Goal: Task Accomplishment & Management: Manage account settings

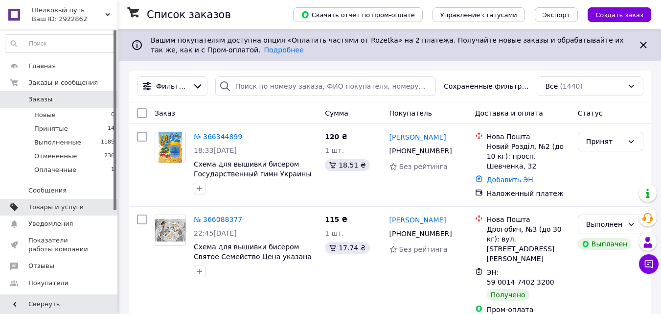
click at [52, 210] on span "Товары и услуги" at bounding box center [55, 207] width 55 height 9
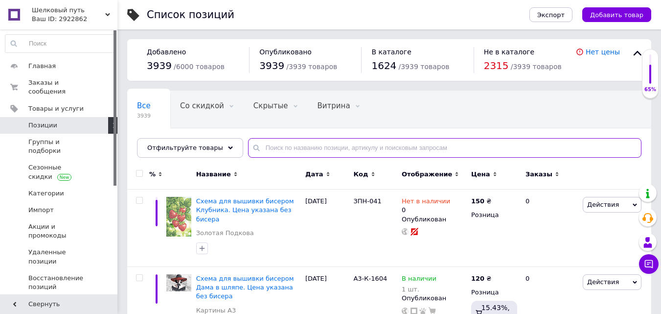
click at [331, 152] on input "text" at bounding box center [445, 148] width 394 height 20
type input "013"
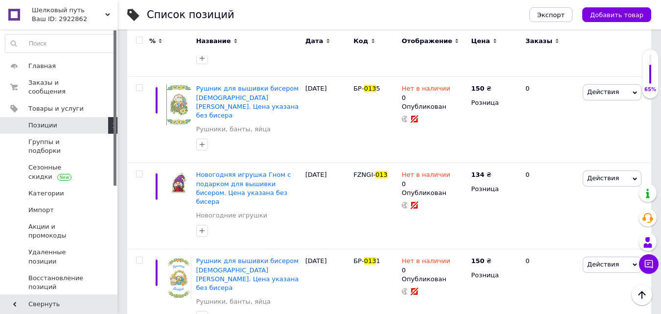
scroll to position [1306, 0]
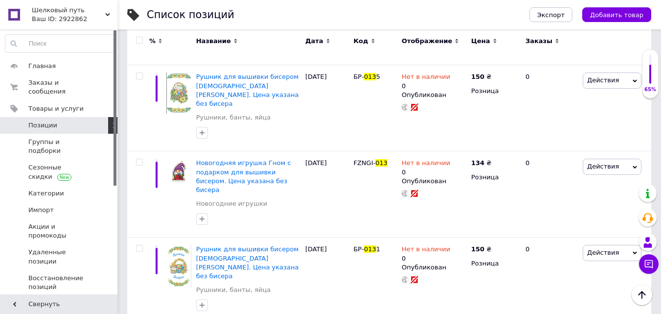
drag, startPoint x: 469, startPoint y: 264, endPoint x: 404, endPoint y: 265, distance: 65.1
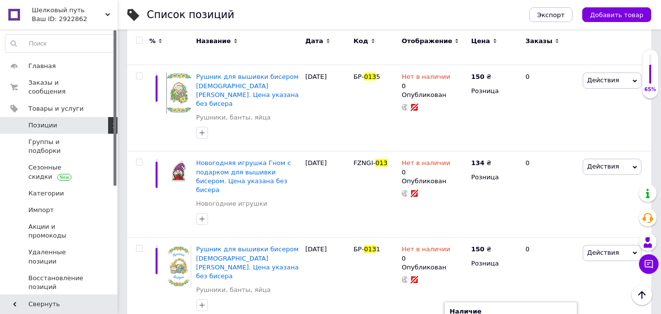
type input "0"
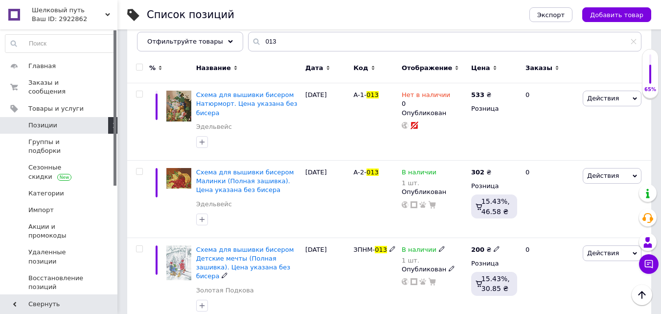
scroll to position [0, 0]
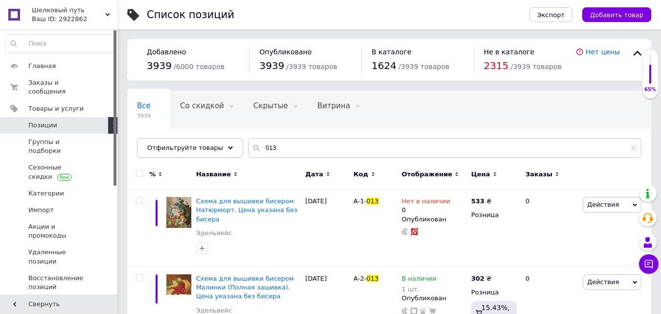
click at [202, 148] on span "Отфильтруйте товары" at bounding box center [185, 147] width 76 height 7
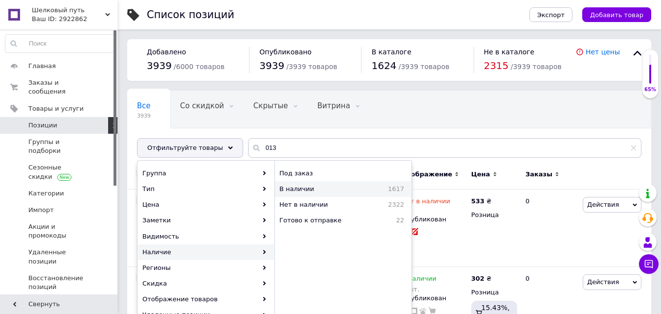
click at [304, 189] on span "В наличии" at bounding box center [319, 189] width 78 height 9
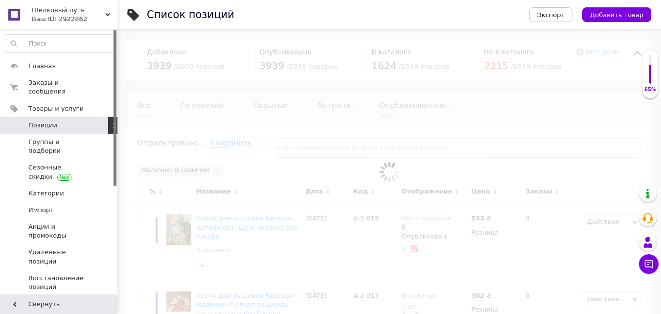
scroll to position [0, 12]
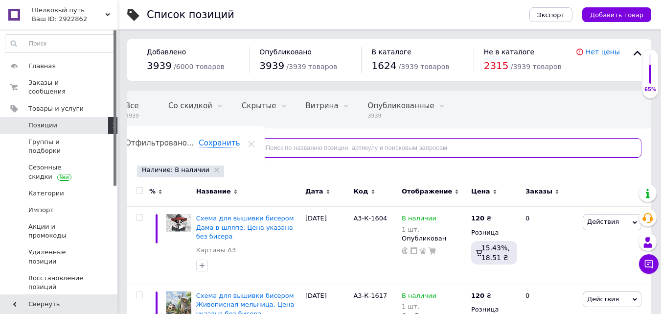
click at [283, 151] on input "text" at bounding box center [445, 148] width 394 height 20
type input "0"
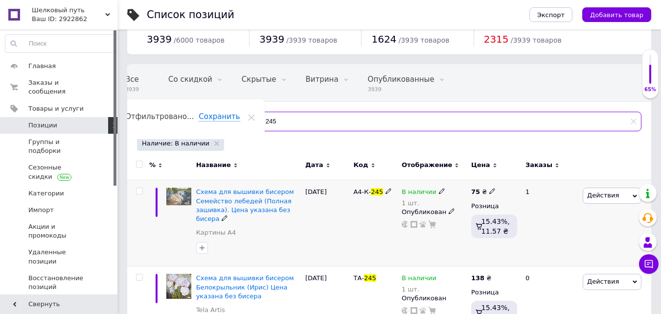
scroll to position [49, 0]
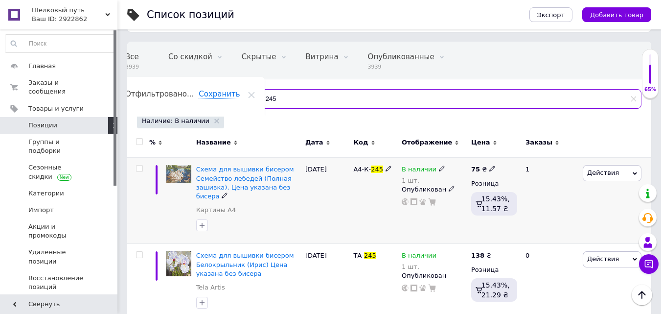
type input "245"
click at [439, 165] on span at bounding box center [442, 168] width 6 height 7
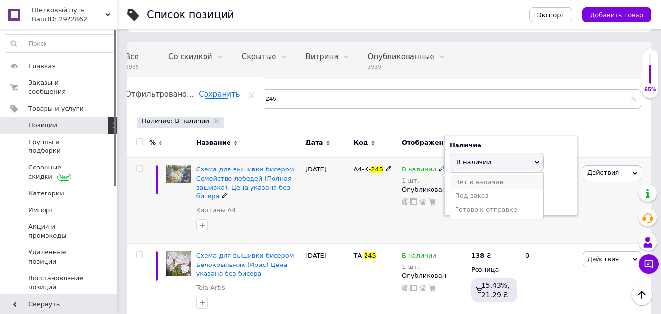
click at [466, 185] on li "Нет в наличии" at bounding box center [496, 182] width 93 height 14
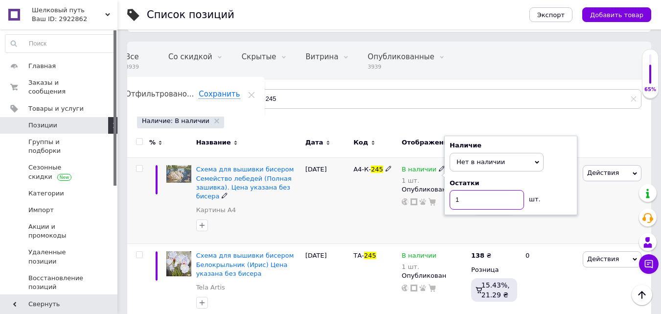
drag, startPoint x: 467, startPoint y: 198, endPoint x: 389, endPoint y: 214, distance: 80.0
click at [391, 214] on div "Схема для вышивки бисером Семейство лебедей (Полная зашивка). Цена указана без …" at bounding box center [389, 201] width 524 height 86
type input "0"
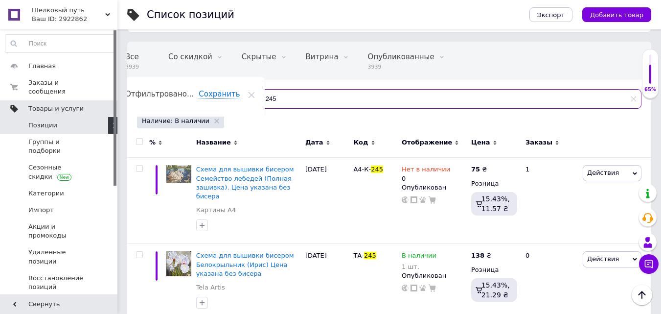
drag, startPoint x: 165, startPoint y: 103, endPoint x: 110, endPoint y: 97, distance: 56.1
click at [110, 97] on div "Шелковый путь Ваш ID: 2922862 Сайт Шелковый путь Кабинет покупателя Проверить с…" at bounding box center [330, 140] width 661 height 379
type input "1253"
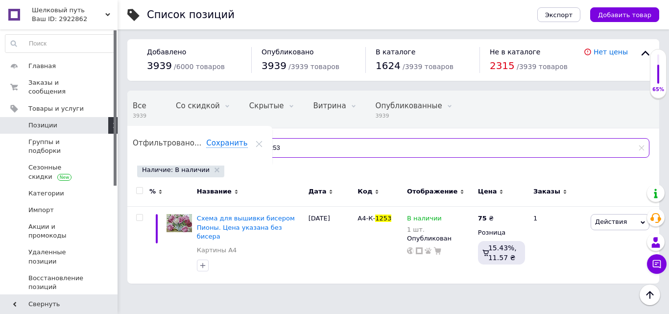
scroll to position [0, 4]
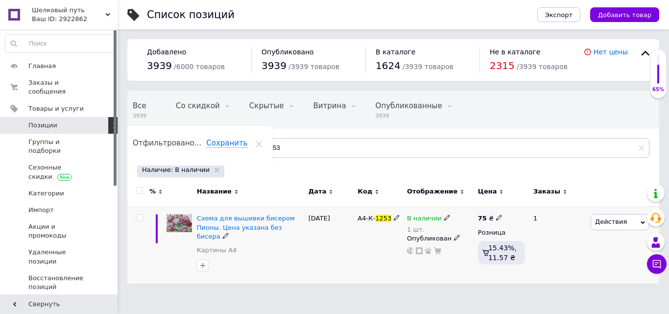
click at [444, 218] on icon at bounding box center [447, 217] width 6 height 6
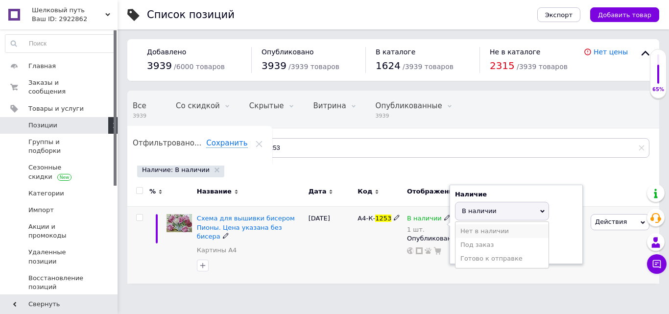
click at [464, 231] on li "Нет в наличии" at bounding box center [501, 231] width 93 height 14
drag, startPoint x: 467, startPoint y: 234, endPoint x: 448, endPoint y: 245, distance: 21.7
click at [448, 245] on div "В наличии 1 шт. Наличие Нет в наличии В наличии Под заказ Готово к отправке Ост…" at bounding box center [440, 234] width 66 height 41
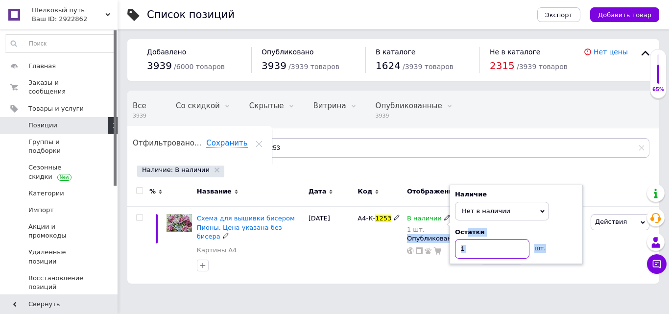
click at [477, 246] on input "1" at bounding box center [492, 249] width 74 height 20
drag, startPoint x: 478, startPoint y: 247, endPoint x: 411, endPoint y: 251, distance: 67.7
click at [411, 251] on div "В наличии 1 шт. Наличие Нет в наличии В наличии Под заказ Готово к отправке Ост…" at bounding box center [440, 234] width 66 height 41
type input "0"
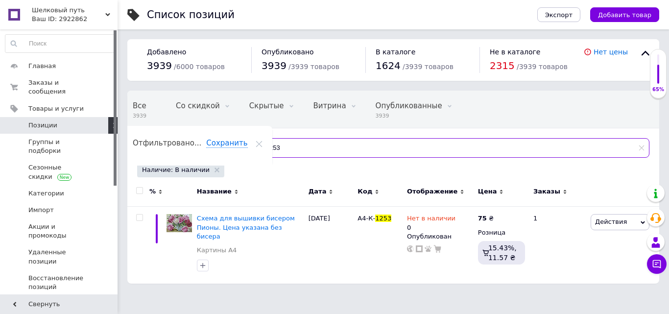
click at [320, 140] on input "1253" at bounding box center [448, 148] width 401 height 20
type input "1228"
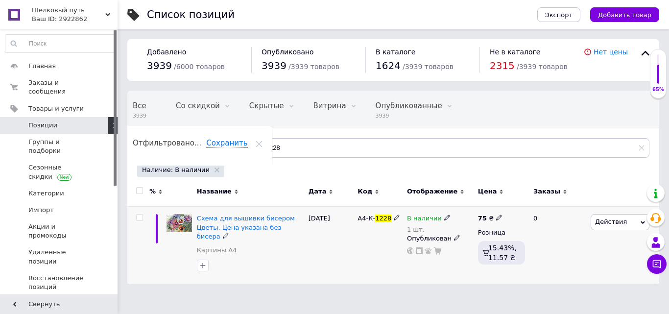
click at [444, 218] on icon at bounding box center [447, 217] width 6 height 6
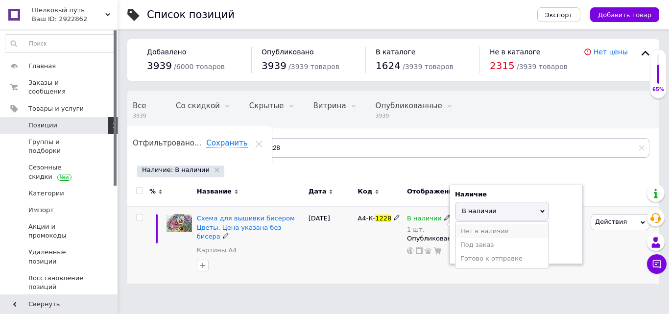
click at [459, 228] on li "Нет в наличии" at bounding box center [501, 231] width 93 height 14
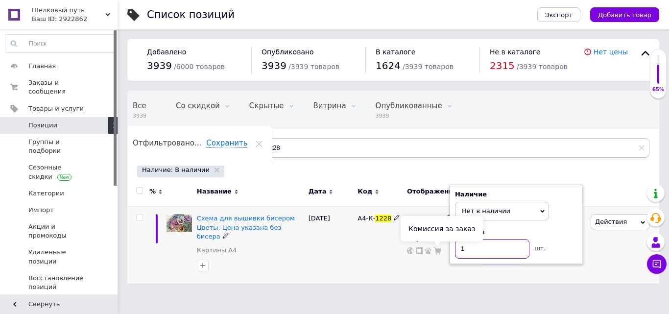
drag, startPoint x: 474, startPoint y: 255, endPoint x: 387, endPoint y: 247, distance: 87.0
click at [394, 254] on div "Схема для вышивки бисером Цветы. Цена указана без бисера Картины А4 [DATE] А4-К…" at bounding box center [393, 245] width 532 height 77
type input "0"
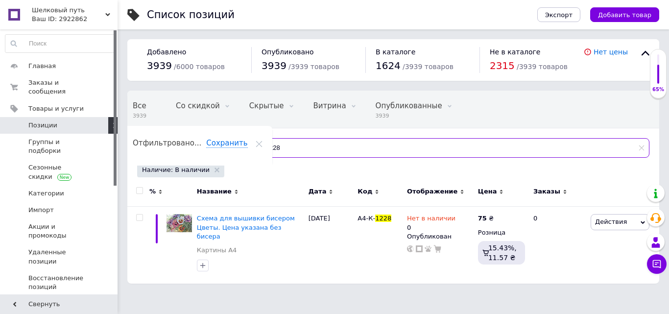
click at [304, 145] on input "1228" at bounding box center [448, 148] width 401 height 20
type input "1244"
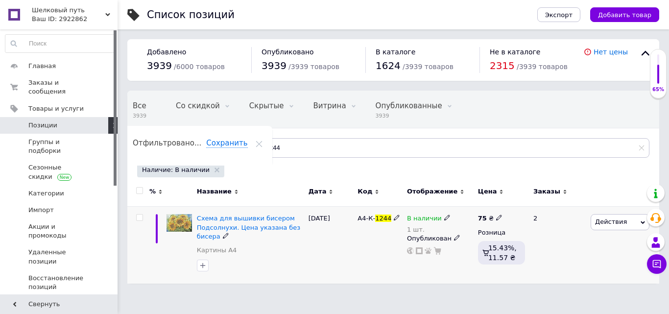
click at [444, 217] on icon at bounding box center [447, 217] width 6 height 6
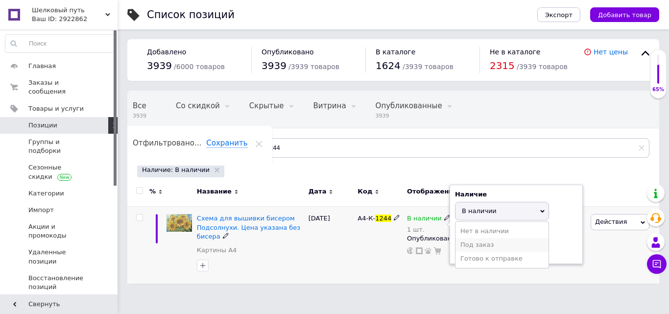
click at [478, 238] on li "Под заказ" at bounding box center [501, 245] width 93 height 14
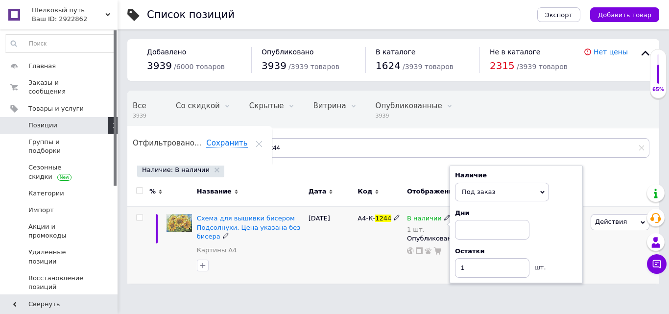
click at [495, 181] on div "Наличие Под заказ В наличии Нет в наличии Готово к отправке Дни Остатки 1 шт." at bounding box center [516, 224] width 122 height 107
click at [492, 188] on span "Под заказ" at bounding box center [502, 192] width 94 height 19
click at [480, 229] on li "Нет в наличии" at bounding box center [501, 226] width 93 height 14
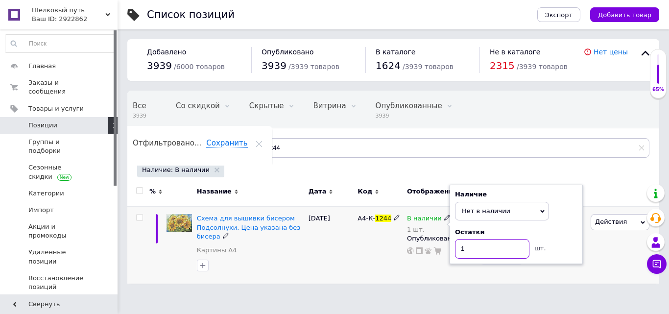
drag, startPoint x: 488, startPoint y: 251, endPoint x: 334, endPoint y: 260, distance: 153.5
click at [335, 260] on div "Схема для вышивки бисером Подсолнухи. Цена указана без бисера Картины А4 [DATE]…" at bounding box center [393, 245] width 532 height 77
type input "0"
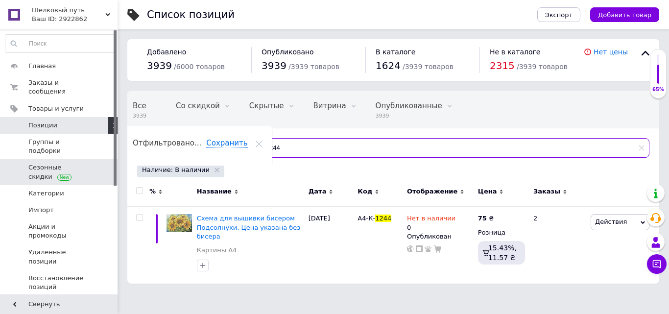
drag, startPoint x: 295, startPoint y: 155, endPoint x: 98, endPoint y: 141, distance: 196.8
click at [98, 142] on div "Шелковый путь Ваш ID: 2922862 Сайт Шелковый путь Кабинет покупателя Проверить с…" at bounding box center [334, 146] width 669 height 293
type input "1139"
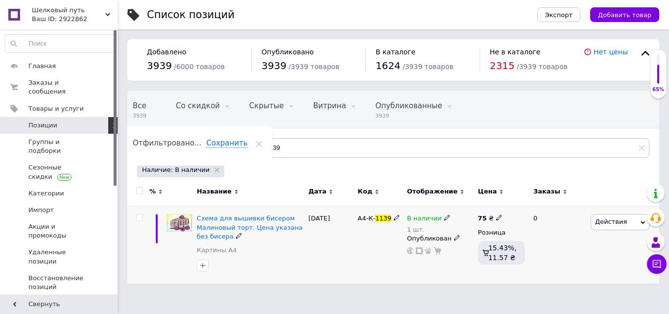
click at [444, 217] on icon at bounding box center [447, 217] width 6 height 6
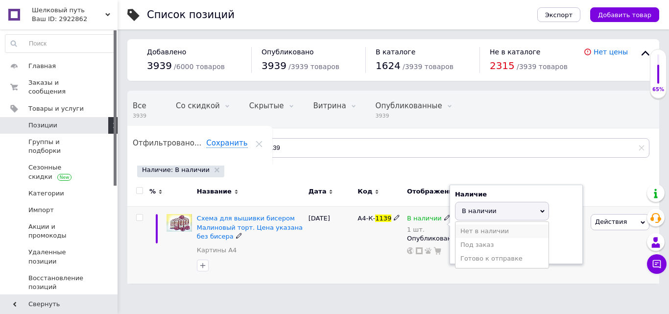
click at [464, 229] on li "Нет в наличии" at bounding box center [501, 231] width 93 height 14
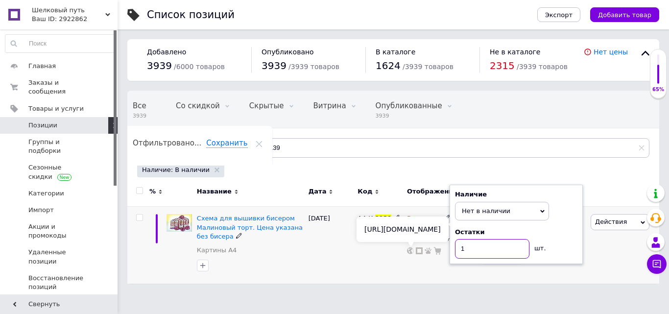
drag, startPoint x: 472, startPoint y: 246, endPoint x: 398, endPoint y: 248, distance: 74.4
click at [402, 248] on div "Схема для вышивки бисером Малиновый торт. Цена указана без бисера Картины А4 [D…" at bounding box center [393, 245] width 532 height 77
type input "0"
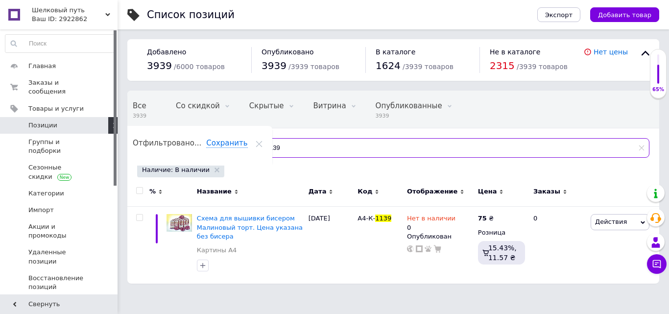
drag, startPoint x: 291, startPoint y: 146, endPoint x: 141, endPoint y: 144, distance: 149.8
click at [140, 145] on div "Отфильтруйте товары 1139" at bounding box center [393, 148] width 512 height 20
type input "1074"
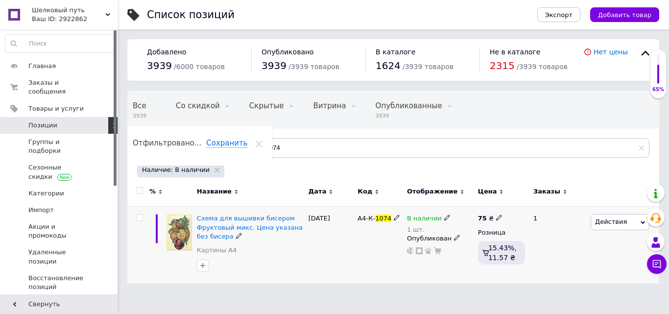
click at [444, 219] on icon at bounding box center [447, 217] width 6 height 6
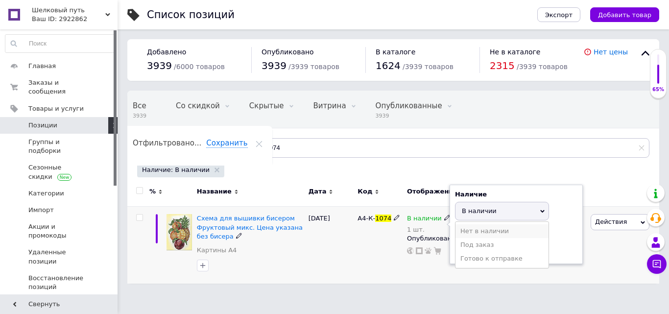
click at [465, 229] on li "Нет в наличии" at bounding box center [501, 231] width 93 height 14
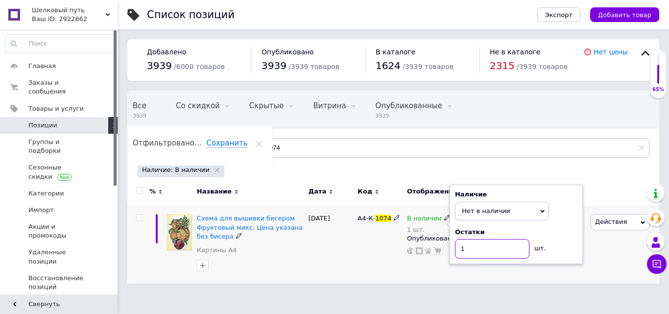
drag, startPoint x: 471, startPoint y: 245, endPoint x: 412, endPoint y: 255, distance: 60.4
click at [413, 255] on div "В наличии 1 шт. Наличие Нет в наличии В наличии Под заказ Готово к отправке Ост…" at bounding box center [440, 234] width 66 height 41
type input "0"
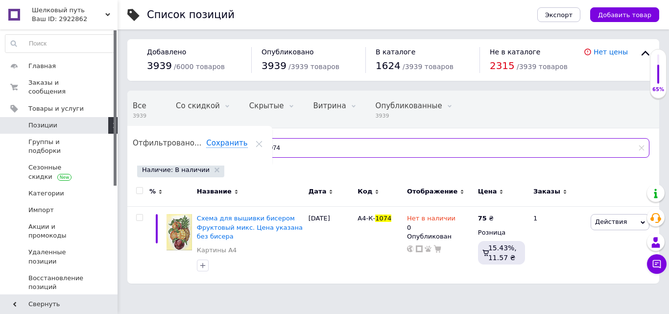
click at [321, 142] on input "1074" at bounding box center [448, 148] width 401 height 20
type input "1061"
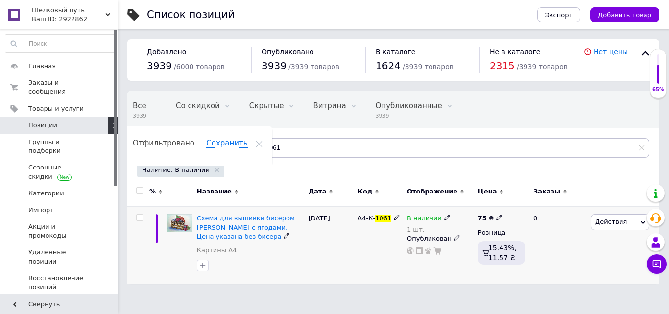
click at [444, 217] on icon at bounding box center [447, 217] width 6 height 6
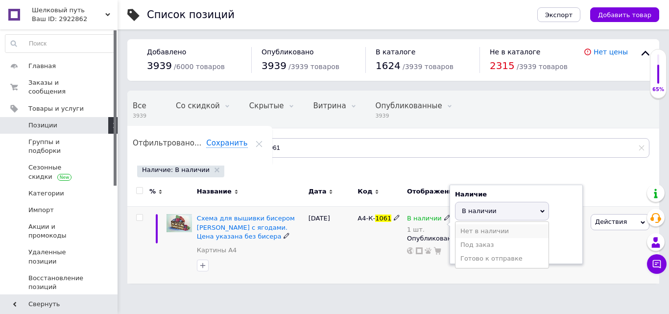
click at [465, 233] on li "Нет в наличии" at bounding box center [501, 231] width 93 height 14
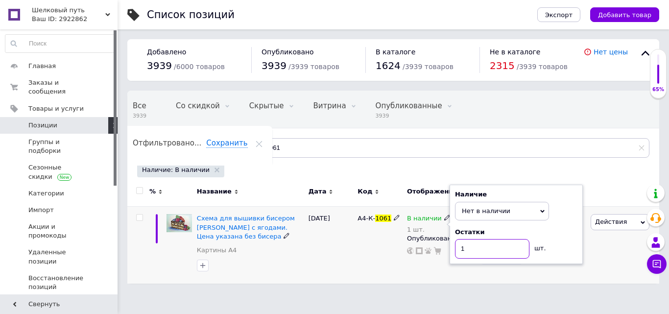
drag, startPoint x: 480, startPoint y: 253, endPoint x: 435, endPoint y: 251, distance: 45.1
click at [435, 251] on div "В наличии 1 шт. Наличие Нет в наличии В наличии Под заказ Готово к отправке Ост…" at bounding box center [440, 234] width 66 height 41
type input "0"
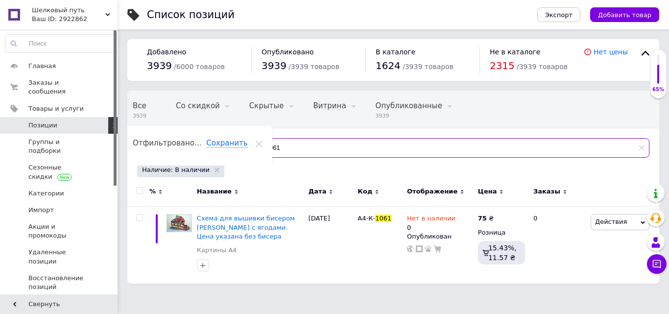
click at [293, 154] on input "1061" at bounding box center [448, 148] width 401 height 20
type input "1060"
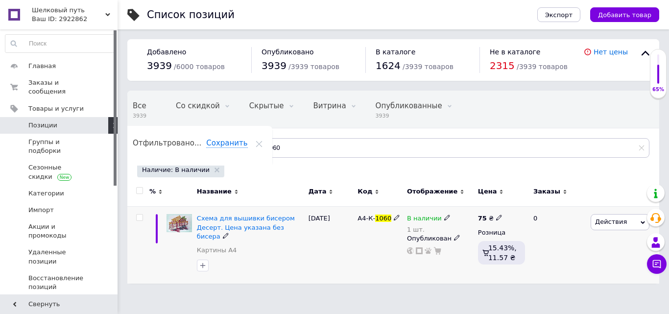
click at [444, 220] on use at bounding box center [446, 217] width 5 height 5
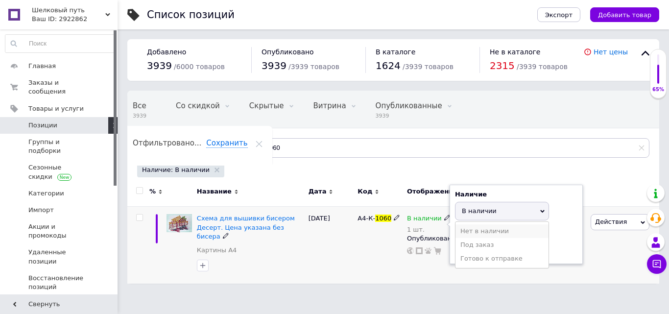
click at [473, 235] on li "Нет в наличии" at bounding box center [501, 231] width 93 height 14
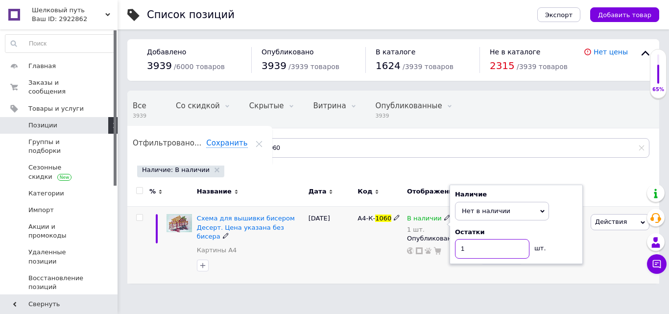
drag, startPoint x: 478, startPoint y: 247, endPoint x: 421, endPoint y: 242, distance: 57.0
click at [421, 242] on div "В наличии 1 шт. Наличие Нет в наличии В наличии Под заказ Готово к отправке Ост…" at bounding box center [440, 234] width 66 height 41
type input "0"
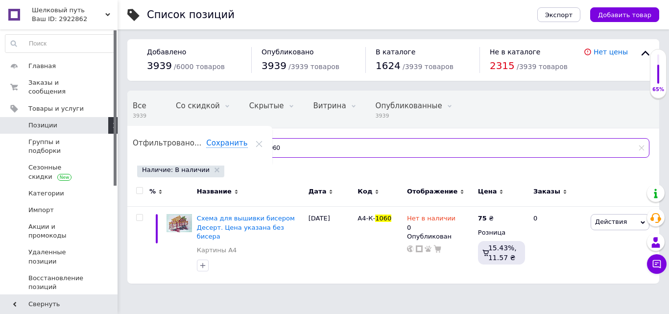
drag, startPoint x: 246, startPoint y: 142, endPoint x: 176, endPoint y: 140, distance: 70.5
click at [177, 141] on div "Отфильтруйте товары 1060" at bounding box center [393, 148] width 512 height 20
type input "966"
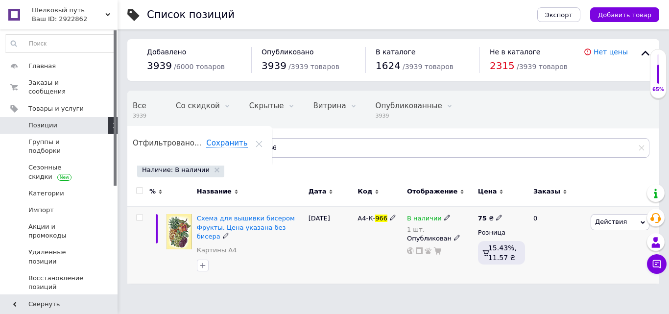
click at [445, 214] on span at bounding box center [447, 217] width 6 height 6
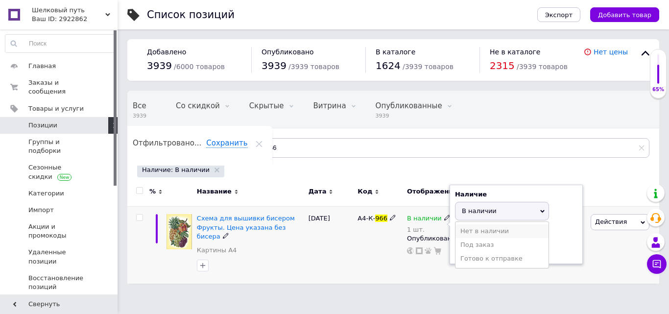
click at [465, 228] on li "Нет в наличии" at bounding box center [501, 231] width 93 height 14
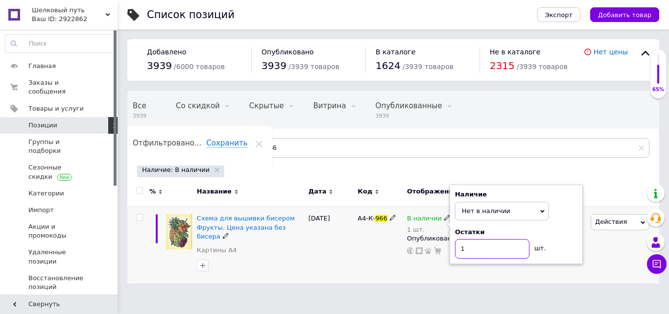
drag, startPoint x: 442, startPoint y: 258, endPoint x: 380, endPoint y: 255, distance: 61.7
click at [391, 257] on div "Схема для вышивки бисером Фрукты. Цена указана без бисера Картины А4 [DATE] А4-…" at bounding box center [393, 245] width 532 height 77
type input "0"
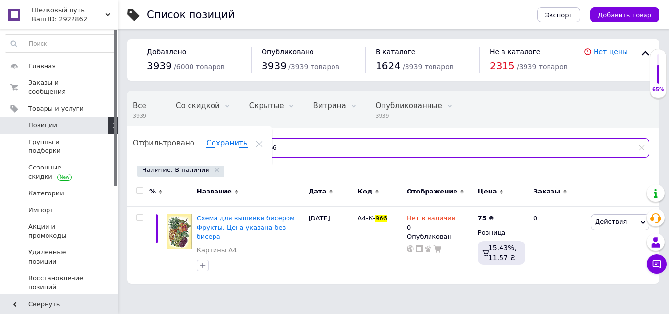
drag, startPoint x: 293, startPoint y: 150, endPoint x: 34, endPoint y: 110, distance: 261.6
click at [52, 122] on div "Шелковый путь Ваш ID: 2922862 Сайт Шелковый путь Кабинет покупателя Проверить с…" at bounding box center [334, 146] width 669 height 293
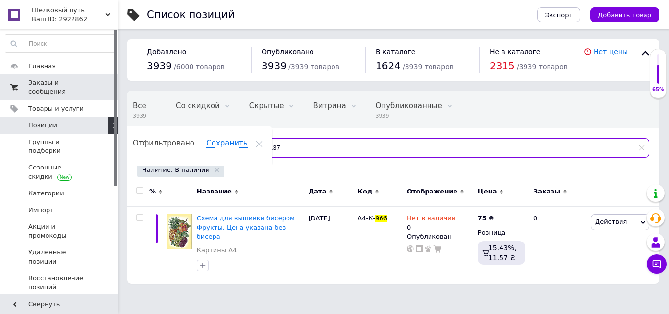
type input "1137"
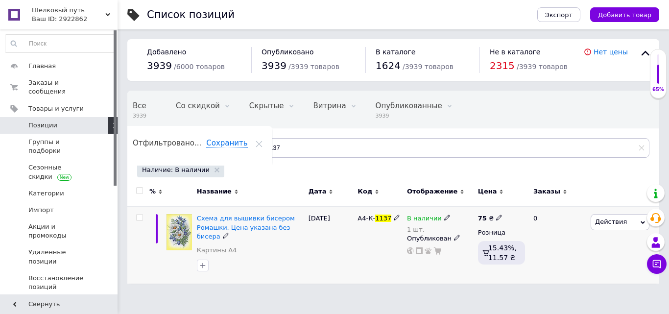
click at [444, 219] on icon at bounding box center [447, 217] width 6 height 6
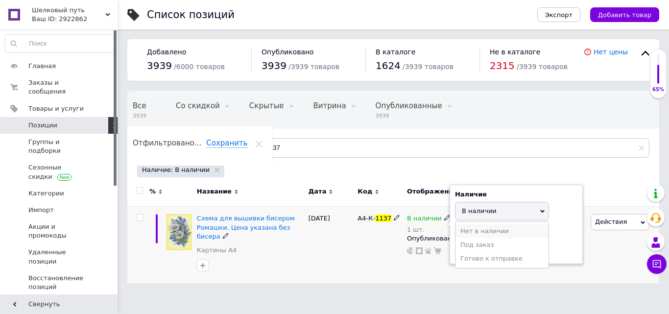
click at [465, 230] on li "Нет в наличии" at bounding box center [501, 231] width 93 height 14
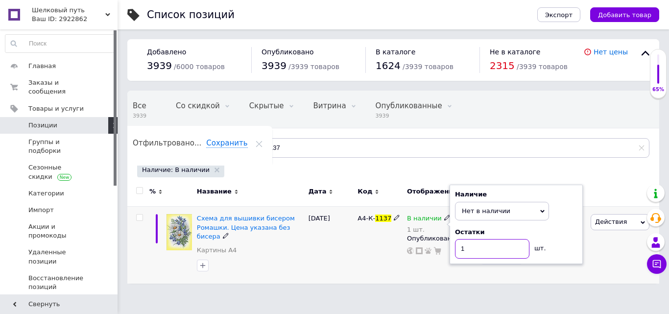
drag, startPoint x: 349, startPoint y: 253, endPoint x: 341, endPoint y: 253, distance: 7.3
click at [341, 253] on div "Схема для вышивки бисером Ромашки. Цена указана без бисера Картины А4 [DATE] А4…" at bounding box center [393, 245] width 532 height 77
type input "0"
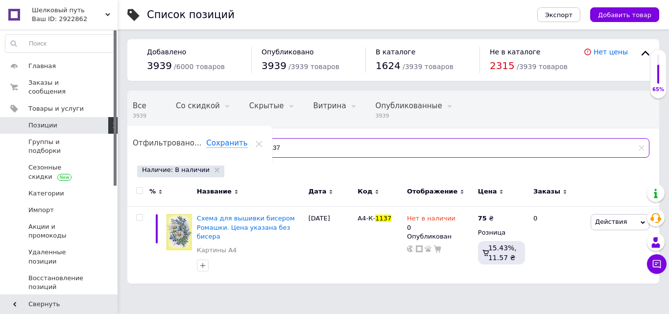
drag, startPoint x: 293, startPoint y: 140, endPoint x: 167, endPoint y: 153, distance: 126.5
click at [167, 153] on div "Отфильтруйте товары 1137" at bounding box center [393, 148] width 512 height 20
type input "1069"
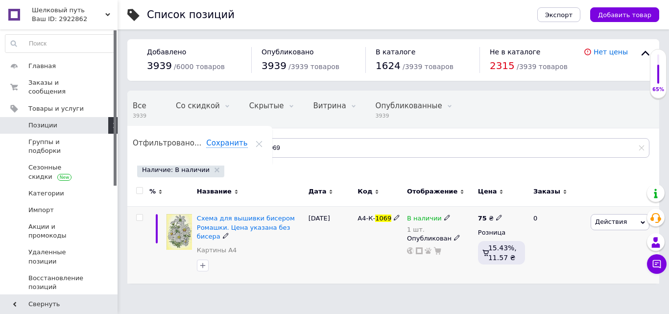
click at [444, 216] on icon at bounding box center [447, 217] width 6 height 6
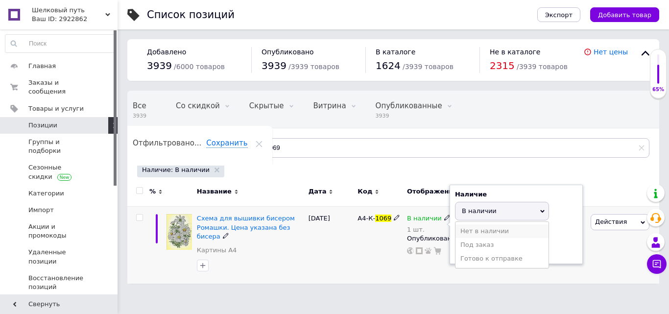
click at [469, 233] on li "Нет в наличии" at bounding box center [501, 231] width 93 height 14
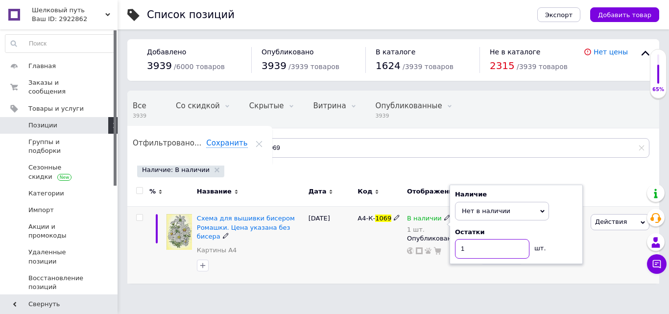
drag, startPoint x: 478, startPoint y: 246, endPoint x: 416, endPoint y: 251, distance: 62.9
click at [416, 251] on div "В наличии 1 шт. Наличие Нет в наличии В наличии Под заказ Готово к отправке Ост…" at bounding box center [440, 234] width 66 height 41
type input "0"
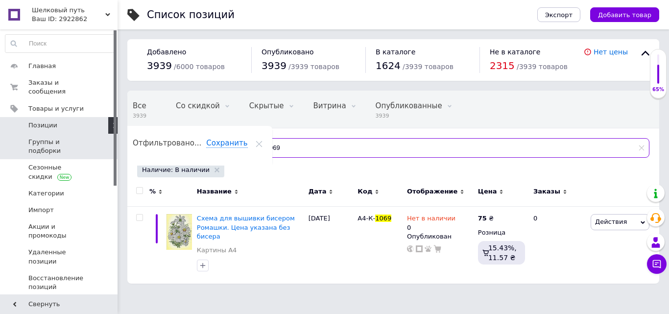
drag, startPoint x: 282, startPoint y: 151, endPoint x: 34, endPoint y: 126, distance: 249.5
click at [34, 129] on div "Шелковый путь Ваш ID: 2922862 Сайт Шелковый путь Кабинет покупателя Проверить с…" at bounding box center [334, 146] width 669 height 293
type input "277"
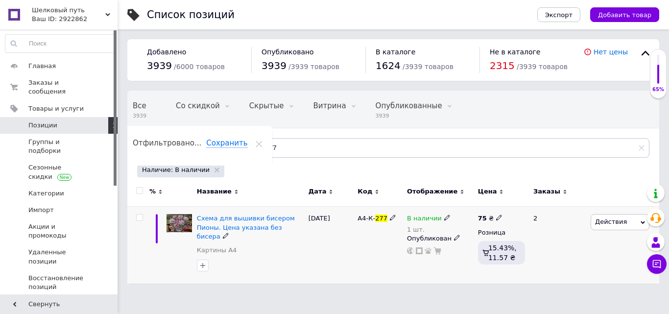
click at [444, 216] on icon at bounding box center [447, 217] width 6 height 6
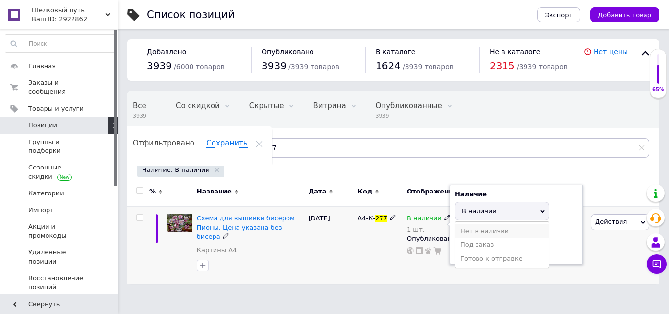
click at [465, 226] on li "Нет в наличии" at bounding box center [501, 231] width 93 height 14
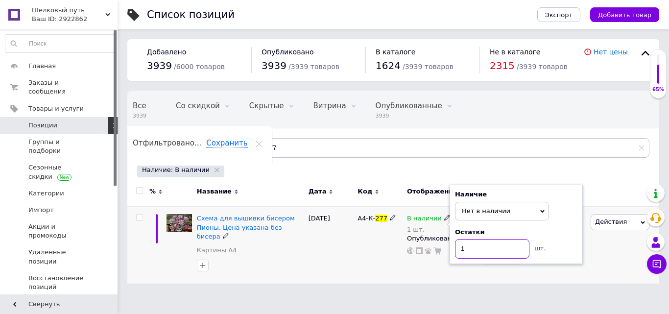
drag, startPoint x: 472, startPoint y: 247, endPoint x: 395, endPoint y: 253, distance: 78.1
click at [395, 253] on div "Схема для вышивки бисером Пионы. Цена указана без бисера Картины А4 [DATE] А4-К…" at bounding box center [393, 245] width 532 height 77
type input "0"
